Goal: Task Accomplishment & Management: Use online tool/utility

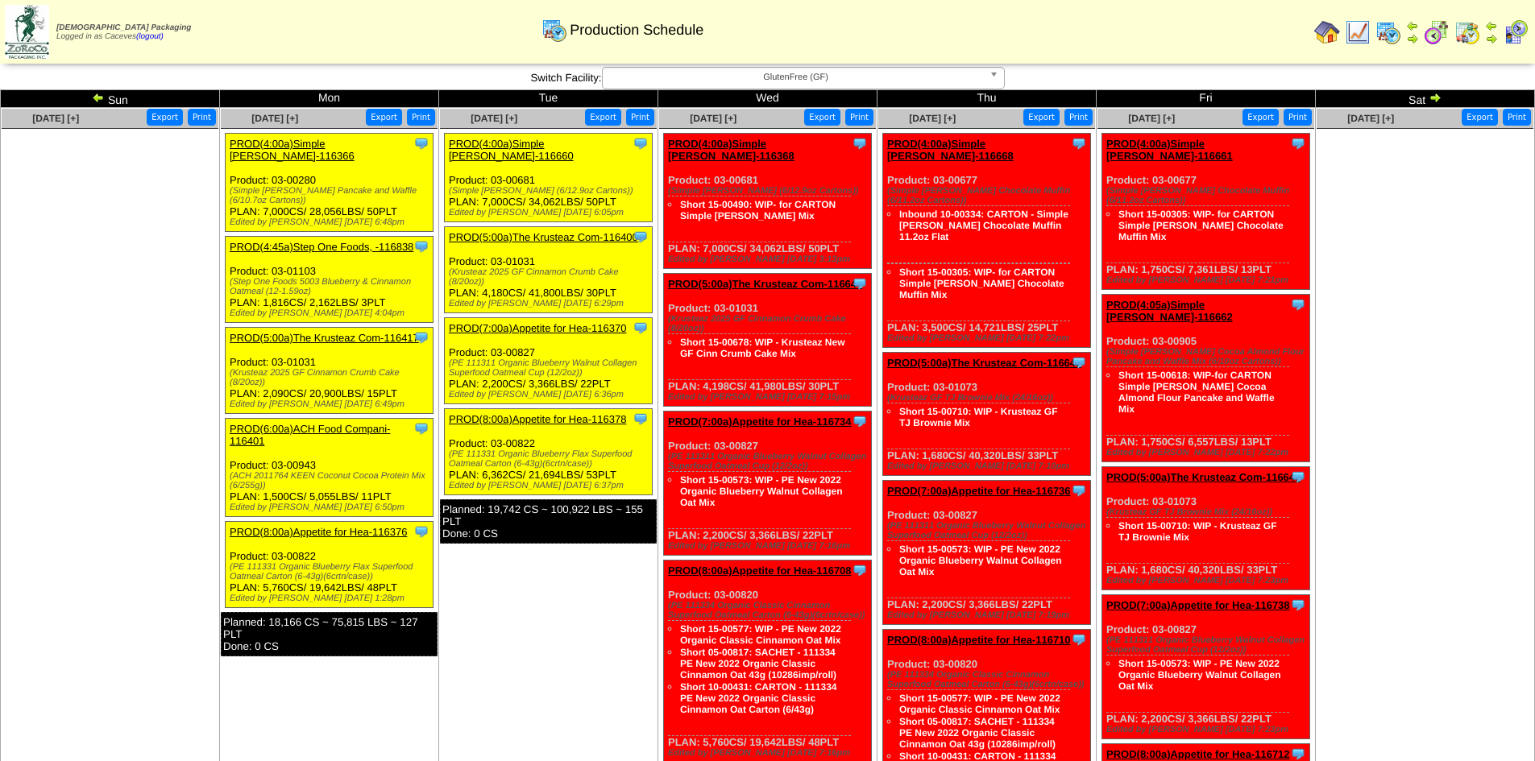
click at [321, 142] on link "PROD(4:00a)Simple [PERSON_NAME]-116366" at bounding box center [292, 150] width 125 height 24
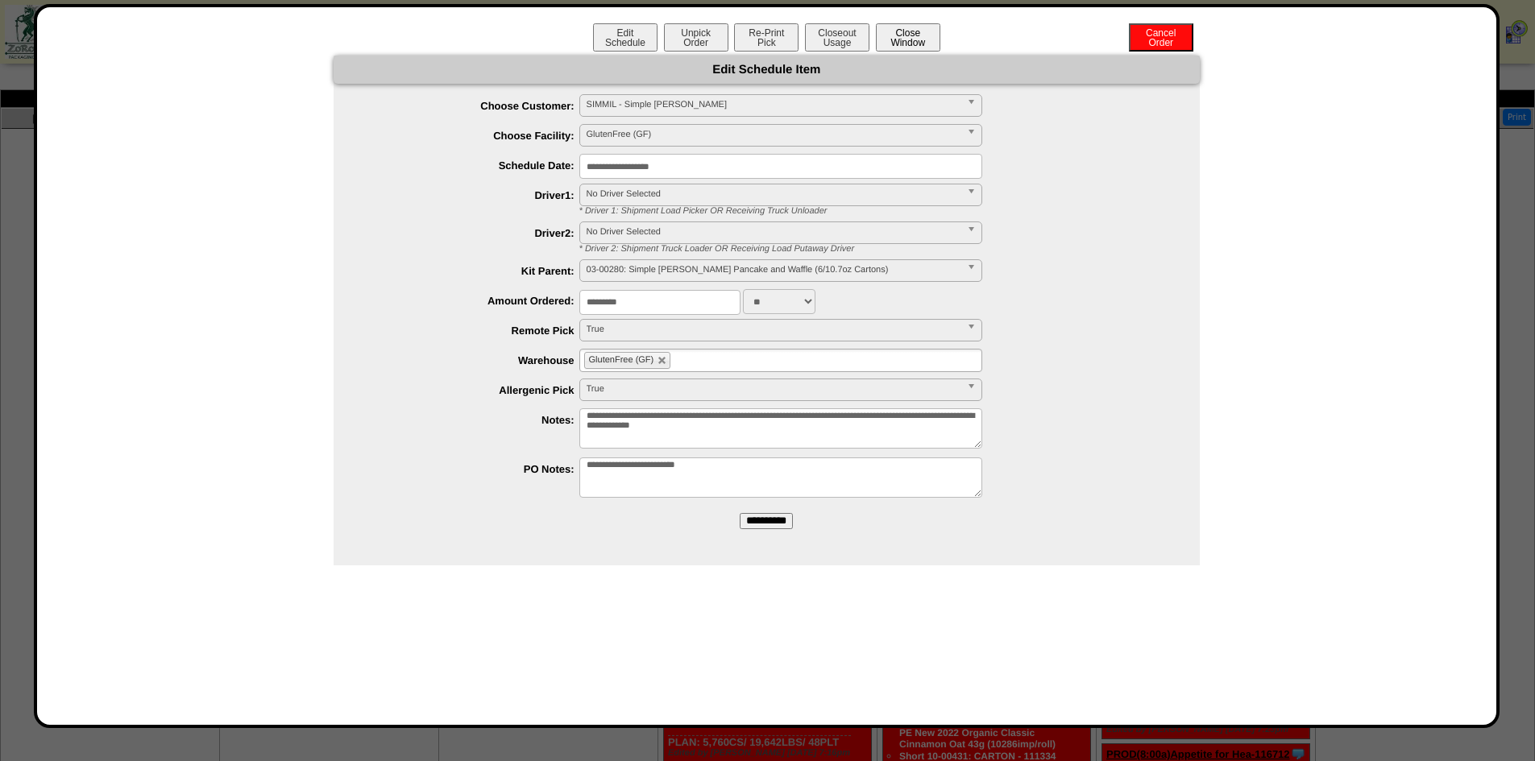
click at [919, 38] on button "Close Window" at bounding box center [908, 37] width 64 height 28
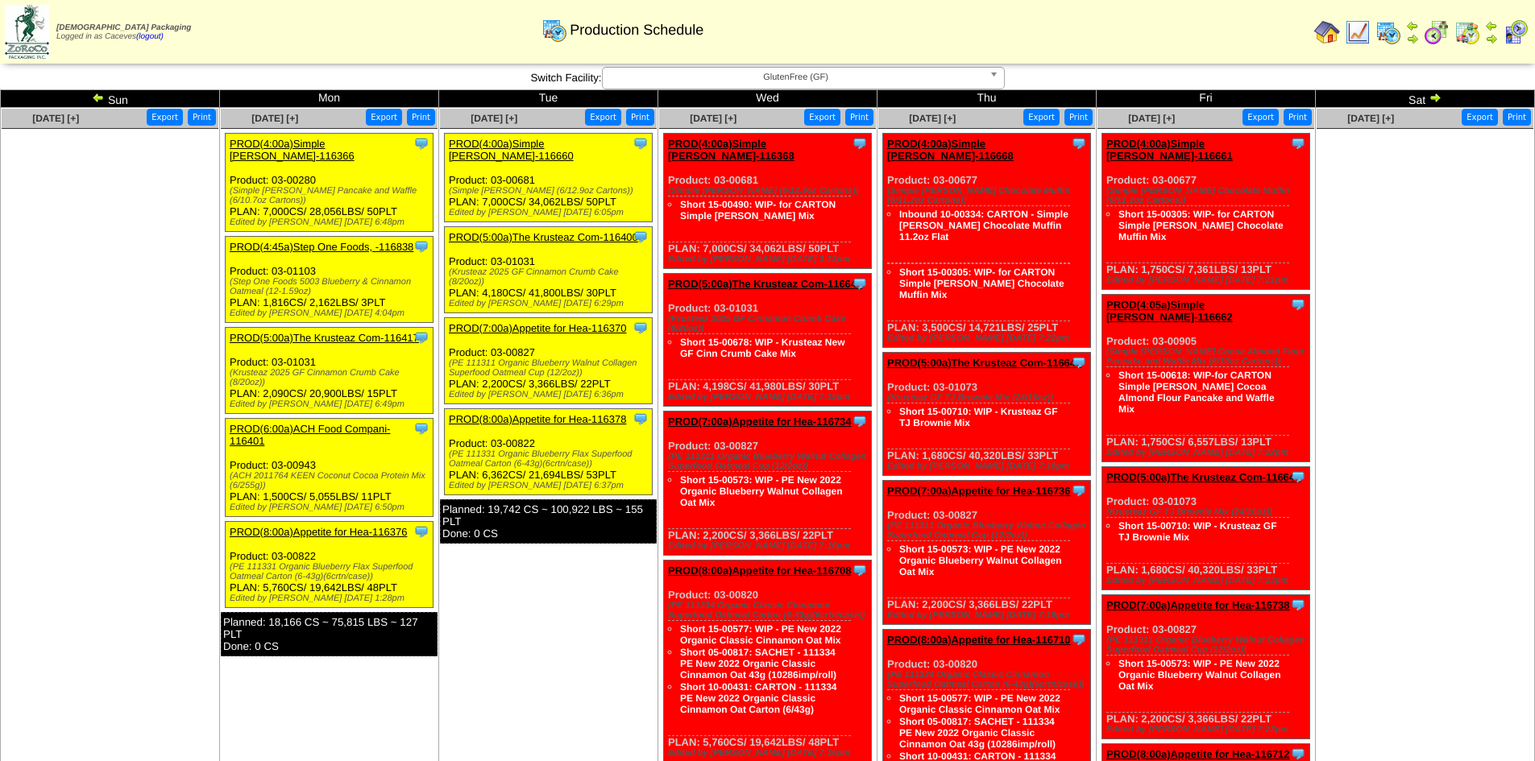
drag, startPoint x: 263, startPoint y: 190, endPoint x: 228, endPoint y: 184, distance: 35.2
click at [228, 184] on div "Clone Item PROD(4:00a)Simple [PERSON_NAME]-116366 Simple [PERSON_NAME] Schedule…" at bounding box center [330, 183] width 208 height 98
click at [265, 194] on div "Clone Item PROD(4:00a)Simple [PERSON_NAME]-116366 Simple [PERSON_NAME] Schedule…" at bounding box center [330, 183] width 208 height 98
drag, startPoint x: 263, startPoint y: 189, endPoint x: 229, endPoint y: 177, distance: 35.9
click at [229, 177] on div "Clone Item PROD(4:00a)Simple [PERSON_NAME]-116366 Simple [PERSON_NAME] Schedule…" at bounding box center [330, 183] width 208 height 98
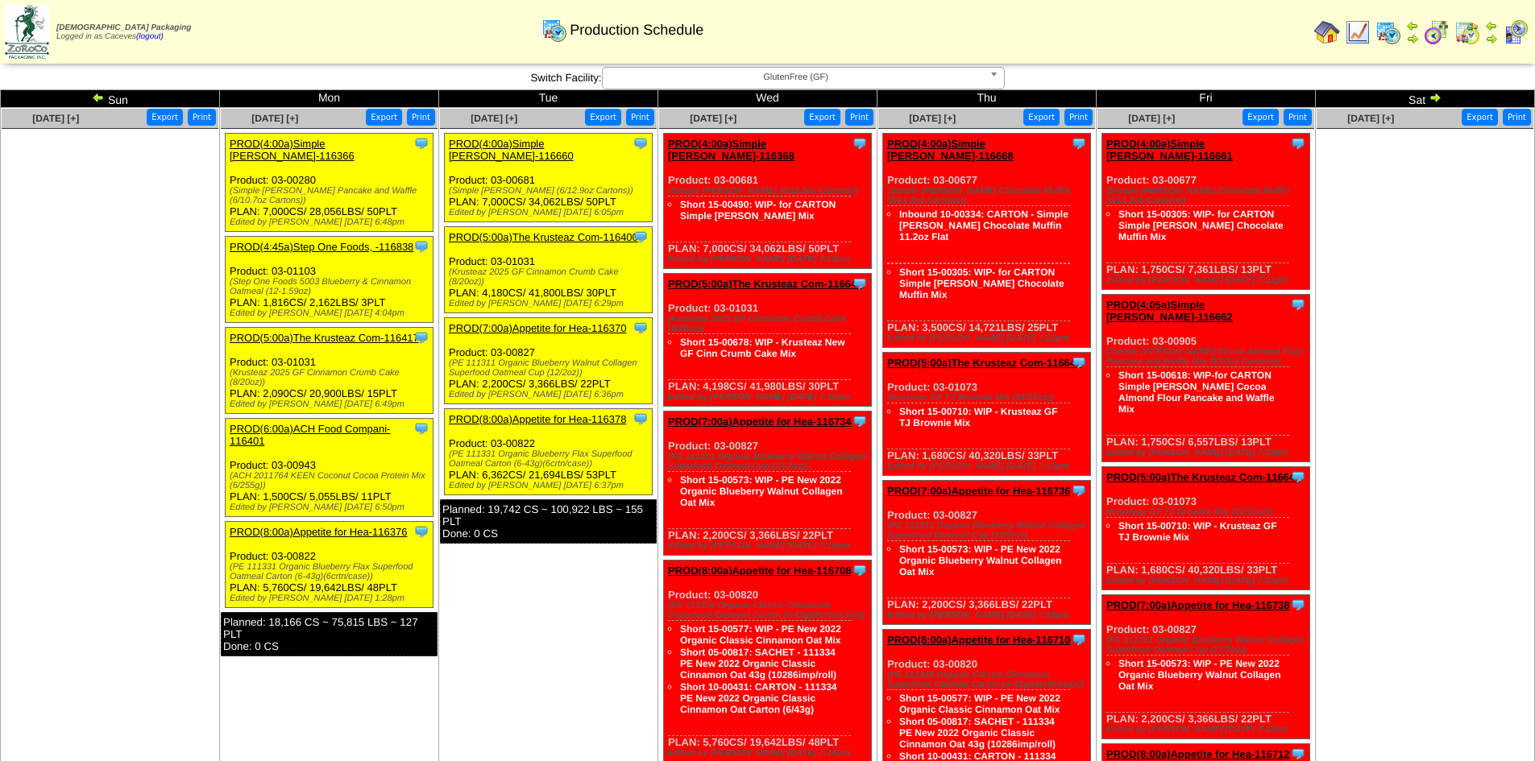
copy div "(Simple [PERSON_NAME] Pancake and Waffle (6/10.7oz Cartons)"
drag, startPoint x: 367, startPoint y: 554, endPoint x: 328, endPoint y: 535, distance: 44.0
click at [328, 535] on div "Clone Item PROD(8:00a)Appetite for Hea-116376 Appetite for Healthy Living Sched…" at bounding box center [330, 565] width 208 height 86
click at [368, 562] on div "(PE 111331 Organic Blueberry Flax Superfood Oatmeal Carton (6-43g)(6crtn/case))" at bounding box center [331, 571] width 203 height 19
drag, startPoint x: 368, startPoint y: 552, endPoint x: 225, endPoint y: 543, distance: 143.7
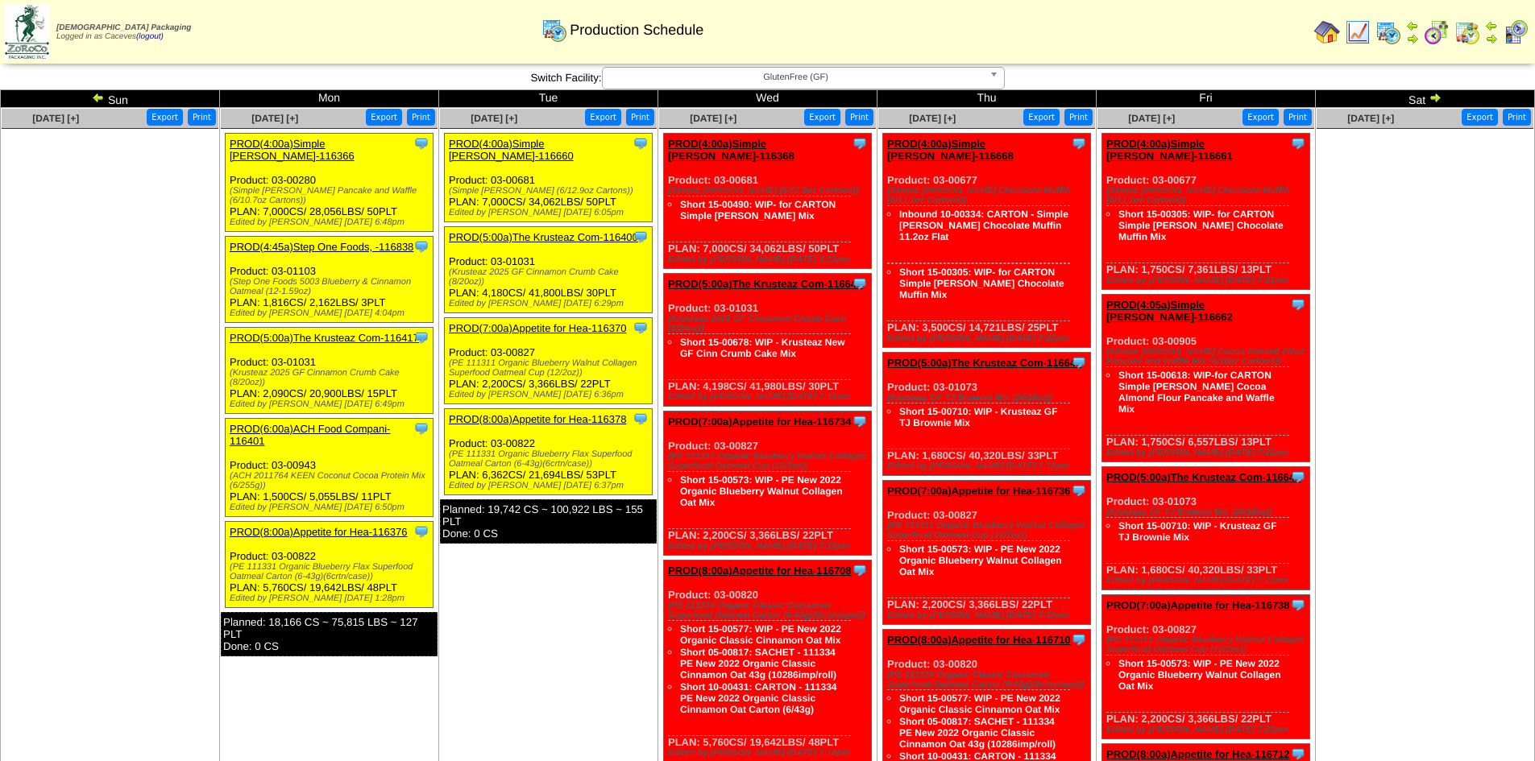
click at [226, 543] on div "Clone Item PROD(8:00a)Appetite for Hea-116376 Appetite for Healthy Living Sched…" at bounding box center [330, 565] width 208 height 86
